Goal: Task Accomplishment & Management: Use online tool/utility

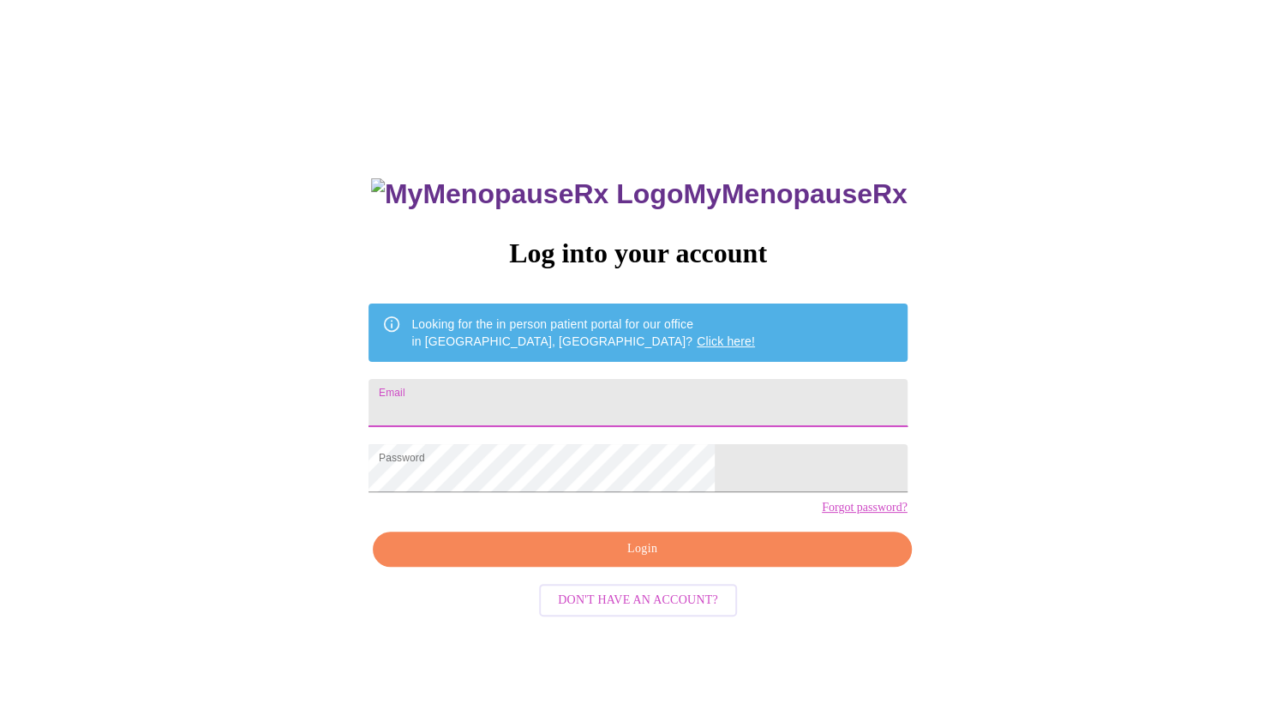
click at [583, 390] on input "Email" at bounding box center [638, 403] width 538 height 48
type input "[EMAIL_ADDRESS][DOMAIN_NAME]"
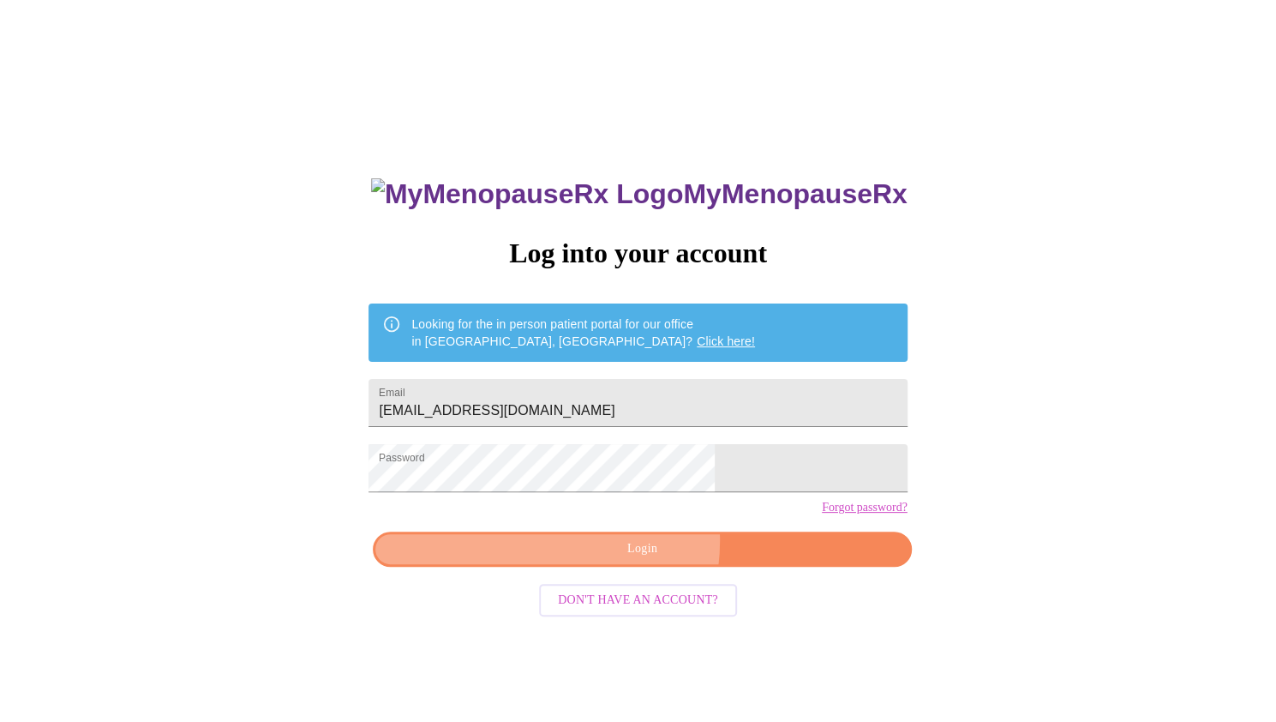
click at [616, 560] on span "Login" at bounding box center [642, 548] width 499 height 21
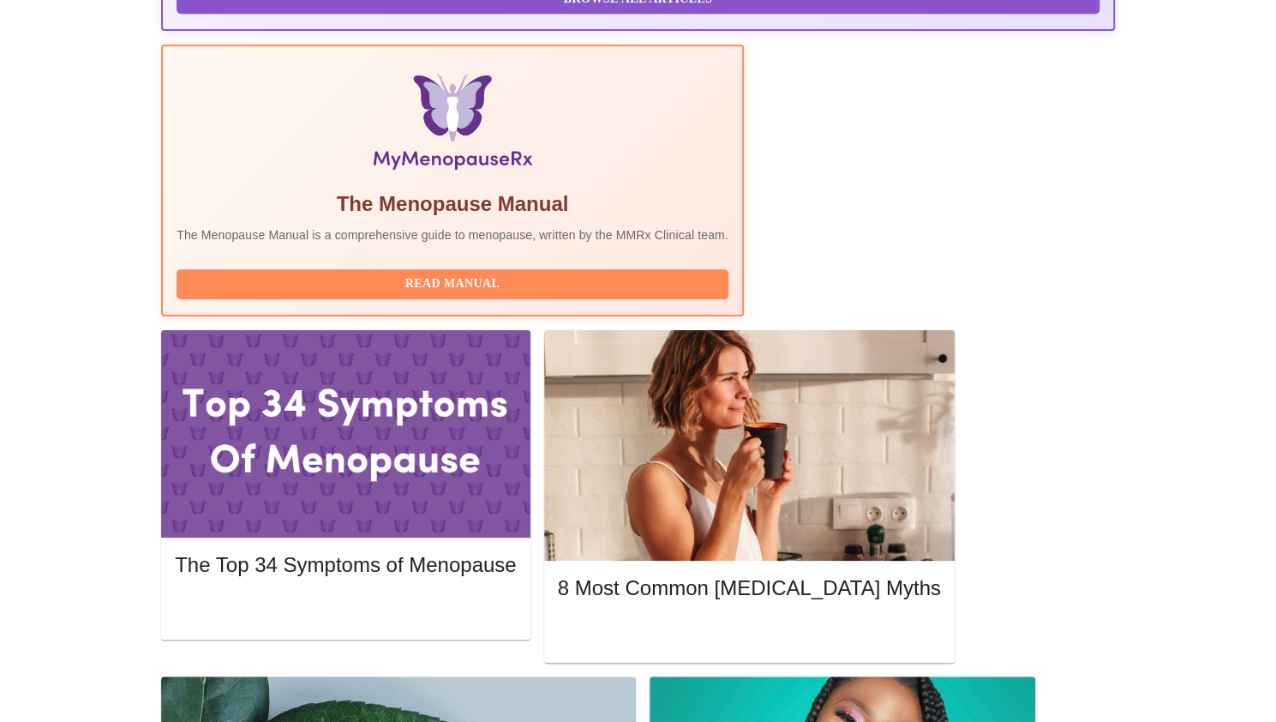
scroll to position [503, 0]
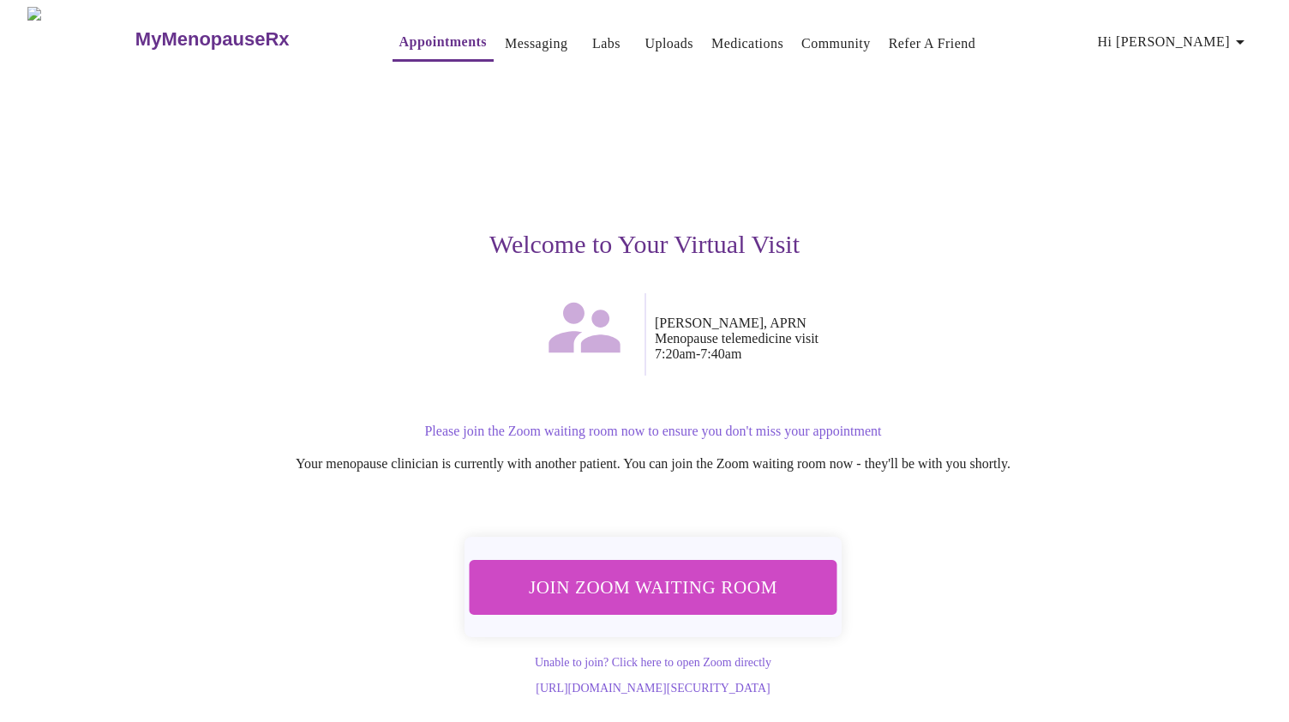
click at [704, 586] on span "Join Zoom Waiting Room" at bounding box center [653, 587] width 322 height 32
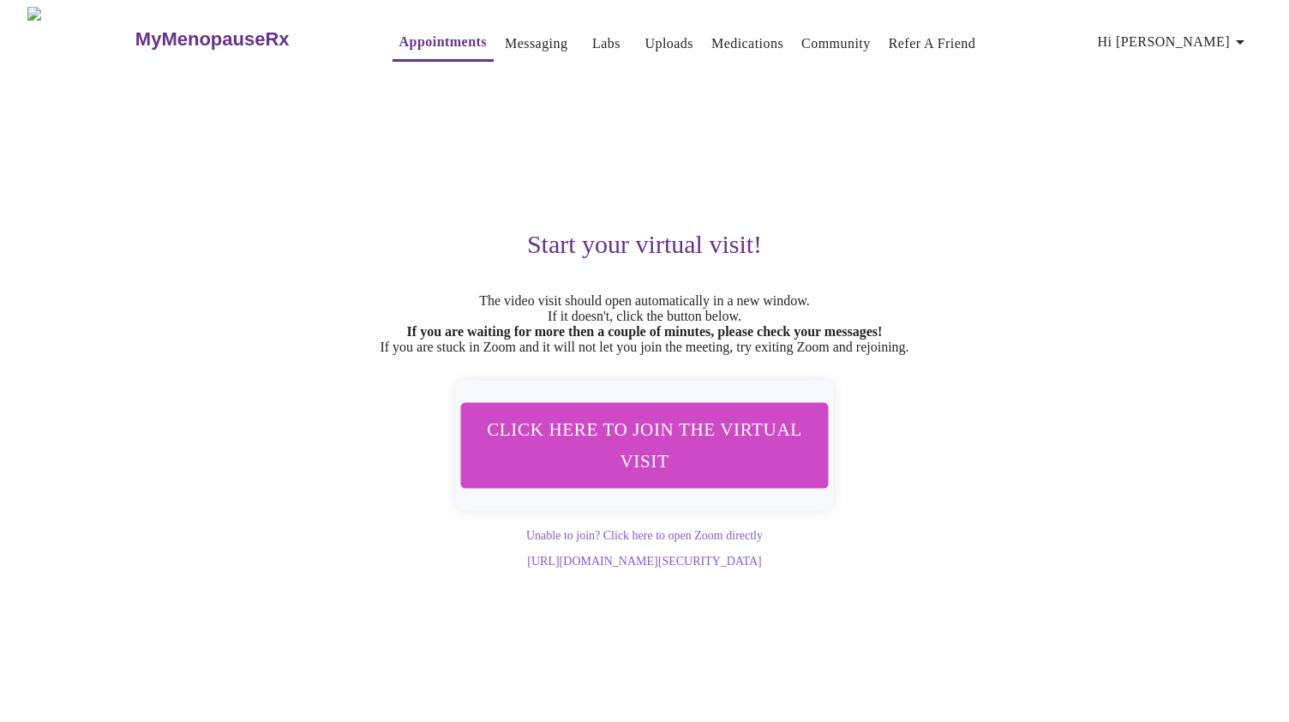
click at [592, 37] on link "Labs" at bounding box center [606, 44] width 28 height 24
